Goal: Transaction & Acquisition: Subscribe to service/newsletter

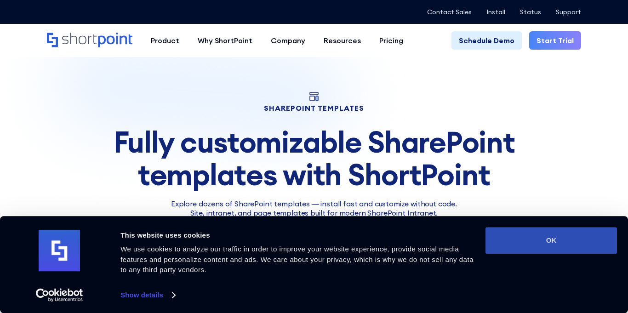
click at [551, 246] on button "OK" at bounding box center [552, 240] width 132 height 27
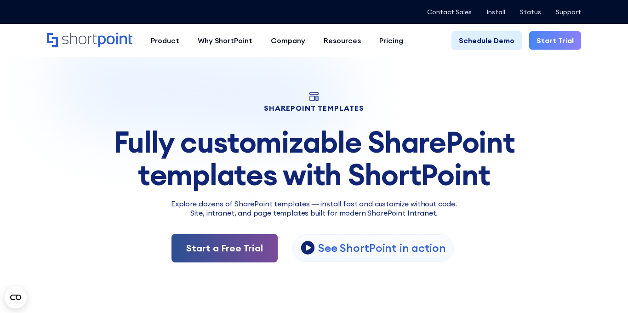
click at [271, 253] on link "Start a Free Trial" at bounding box center [225, 248] width 106 height 29
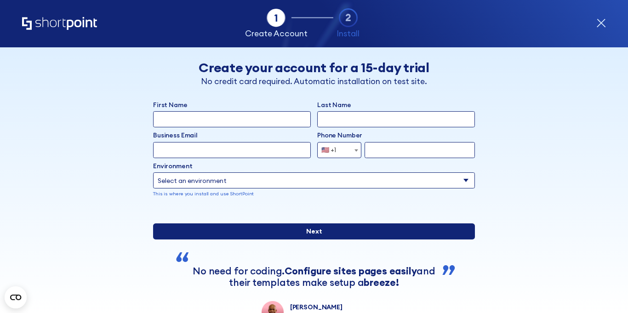
click at [321, 240] on input "Next" at bounding box center [314, 232] width 322 height 16
click at [330, 240] on input "Next" at bounding box center [314, 232] width 322 height 16
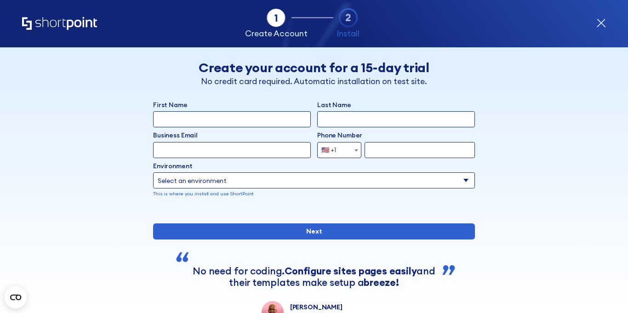
click at [340, 158] on body "Microsoft Graph API Connection -783 Days -11 Hours -60 Minutes -8 Seconds Until…" at bounding box center [314, 156] width 628 height 313
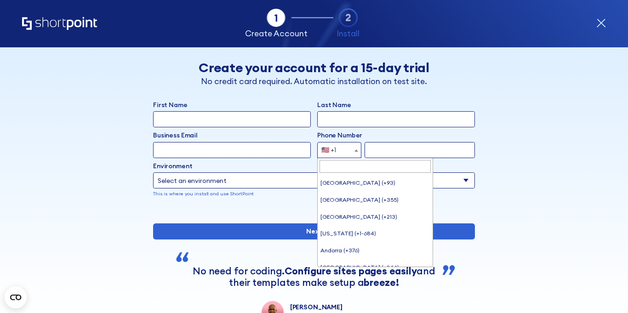
scroll to position [3742, 0]
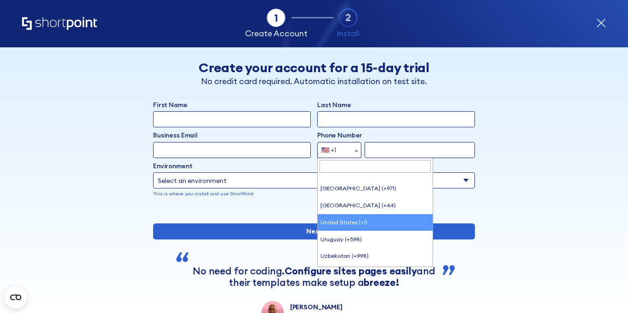
click at [332, 155] on div "🇺🇸 +1" at bounding box center [329, 150] width 15 height 16
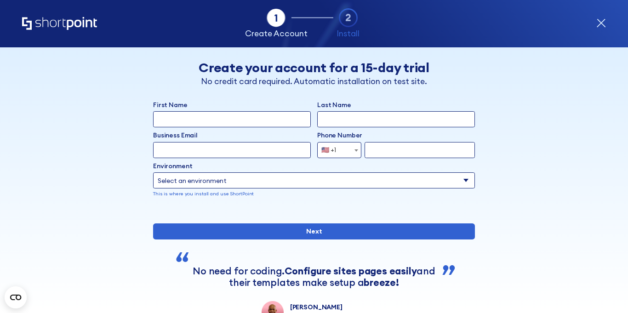
click at [299, 17] on line "form" at bounding box center [313, 17] width 42 height 0
click at [349, 15] on icon "form" at bounding box center [348, 17] width 19 height 19
click at [348, 17] on icon "form" at bounding box center [348, 17] width 19 height 19
click at [601, 24] on icon "form" at bounding box center [602, 23] width 10 height 10
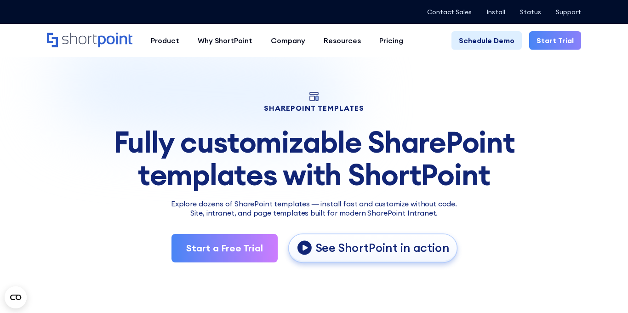
click at [399, 241] on p "See ShortPoint in action" at bounding box center [383, 248] width 134 height 15
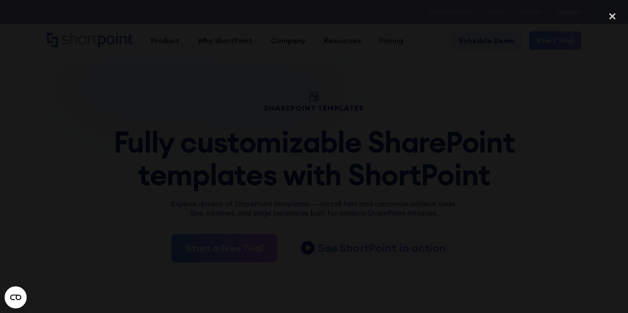
click at [7, 244] on div "previous image" at bounding box center [15, 156] width 31 height 301
click at [12, 295] on icon "Open CMP widget" at bounding box center [15, 298] width 11 height 6
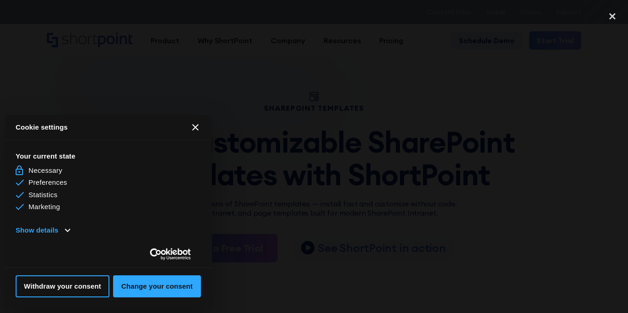
click at [199, 130] on button "[#WIDGET_ICON_CROSS#]" at bounding box center [195, 127] width 22 height 22
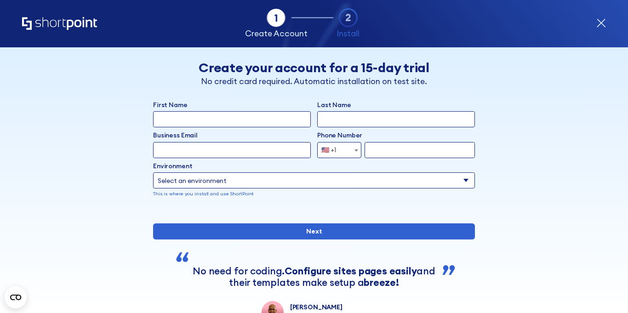
click at [344, 147] on span "🇺🇸 +1" at bounding box center [332, 150] width 28 height 16
type input "451608-mko0-pl,"
click at [339, 168] on input "451608-mko0-pl," at bounding box center [375, 166] width 111 height 13
click at [459, 183] on select "Select an environment Microsoft 365 SharePoint Online SharePoint Subscription E…" at bounding box center [314, 181] width 322 height 16
select select "Microsoft 365"
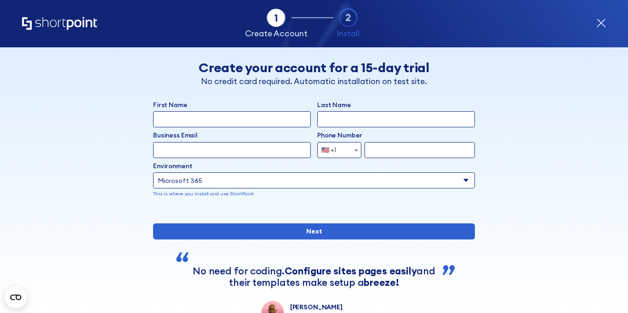
click at [153, 173] on select "Select an environment Microsoft 365 SharePoint Online SharePoint Subscription E…" at bounding box center [314, 181] width 322 height 16
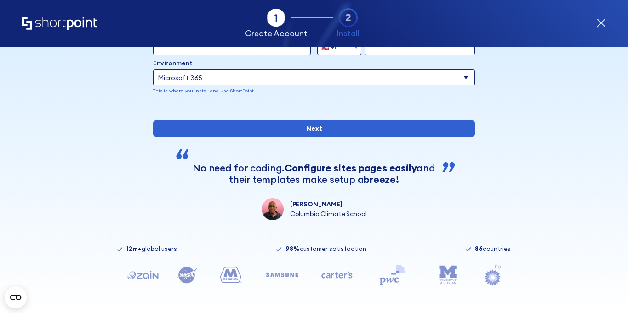
click at [278, 214] on img "form" at bounding box center [273, 209] width 22 height 22
click at [301, 205] on p "Darryl Shaw" at bounding box center [322, 205] width 64 height 10
click at [219, 283] on icon "form" at bounding box center [230, 275] width 29 height 18
click at [300, 281] on icon "form" at bounding box center [282, 275] width 37 height 23
click at [352, 266] on icon "form" at bounding box center [337, 275] width 37 height 23
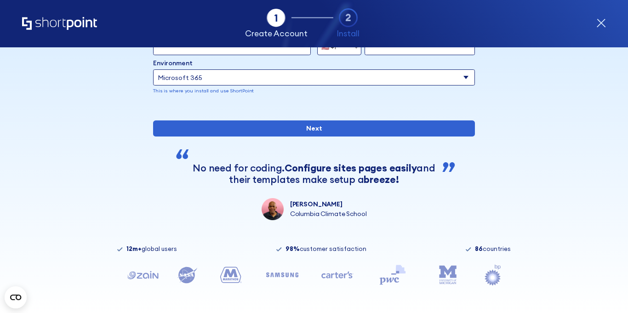
click at [315, 179] on div "No need for coding. Configure sites pages easily and their templates make setup…" at bounding box center [314, 173] width 244 height 23
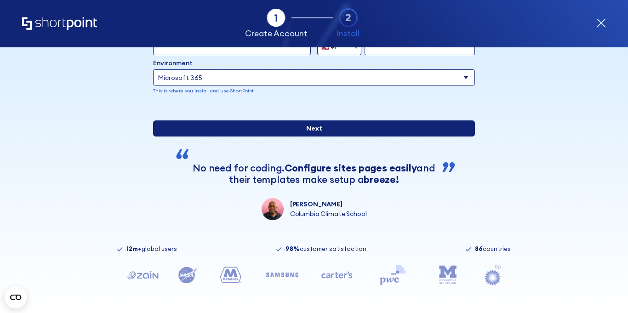
click at [405, 125] on input "Next" at bounding box center [314, 129] width 322 height 16
click at [373, 137] on input "Next" at bounding box center [314, 129] width 322 height 16
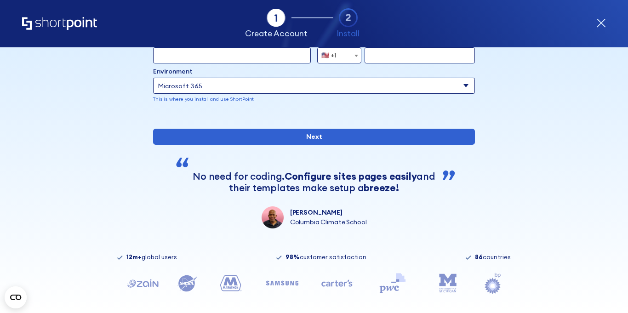
click at [605, 26] on icon "form" at bounding box center [602, 23] width 10 height 10
